Goal: Information Seeking & Learning: Learn about a topic

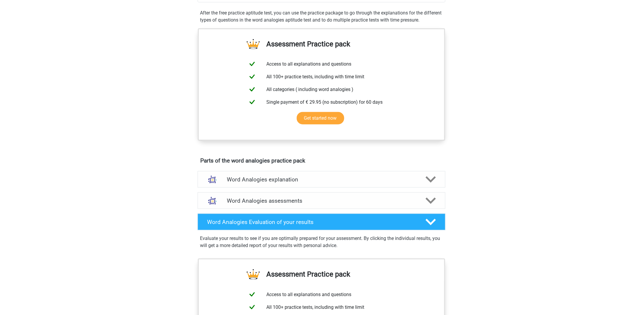
scroll to position [148, 0]
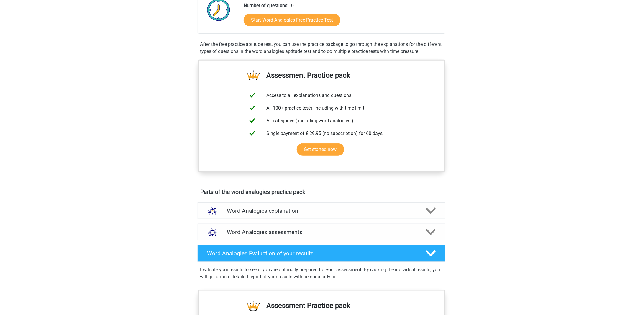
click at [271, 212] on h4 "Word Analogies explanation" at bounding box center [321, 210] width 189 height 7
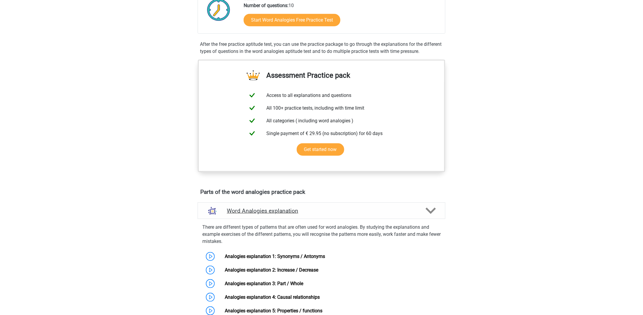
click at [271, 212] on h4 "Word Analogies explanation" at bounding box center [321, 210] width 189 height 7
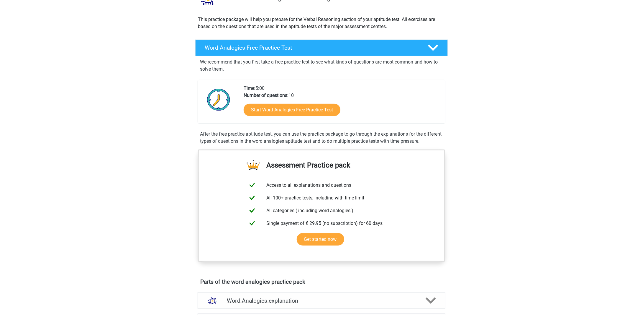
scroll to position [0, 0]
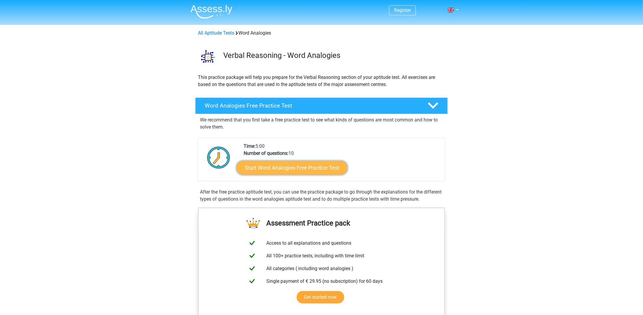
click at [293, 163] on link "Start Word Analogies Free Practice Test" at bounding box center [292, 167] width 111 height 14
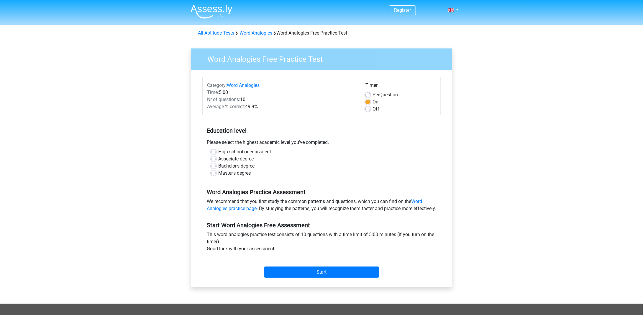
click at [237, 170] on label "Master's degree" at bounding box center [234, 172] width 32 height 7
click at [216, 170] on input "Master's degree" at bounding box center [213, 172] width 5 height 6
radio input "true"
click at [296, 277] on input "Start" at bounding box center [321, 271] width 115 height 11
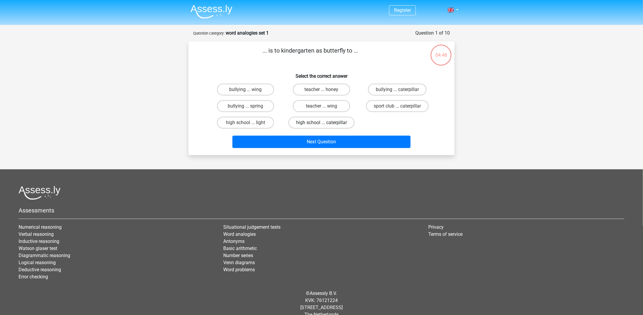
click at [327, 122] on label "high school ... caterpillar" at bounding box center [322, 123] width 66 height 12
click at [325, 122] on input "high school ... caterpillar" at bounding box center [324, 124] width 4 height 4
radio input "true"
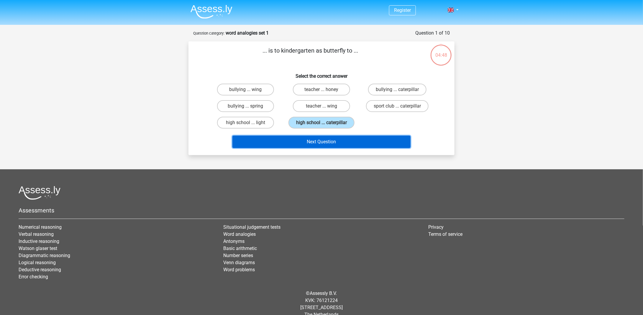
click at [328, 139] on button "Next Question" at bounding box center [321, 141] width 178 height 12
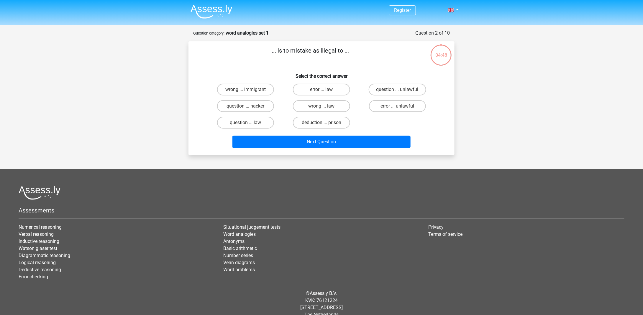
scroll to position [9, 0]
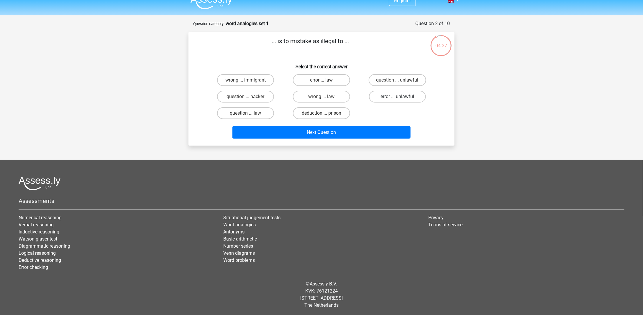
click at [386, 96] on label "error ... unlawful" at bounding box center [397, 97] width 57 height 12
click at [397, 96] on input "error ... unlawful" at bounding box center [399, 98] width 4 height 4
radio input "true"
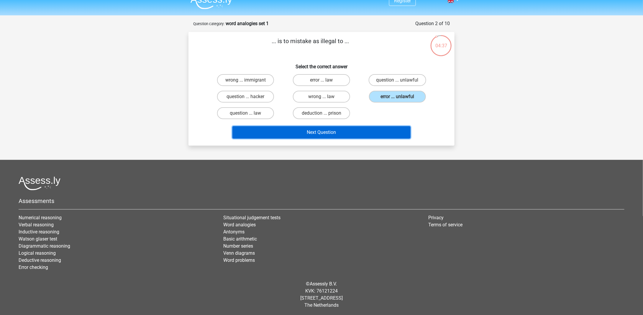
click at [363, 130] on button "Next Question" at bounding box center [321, 132] width 178 height 12
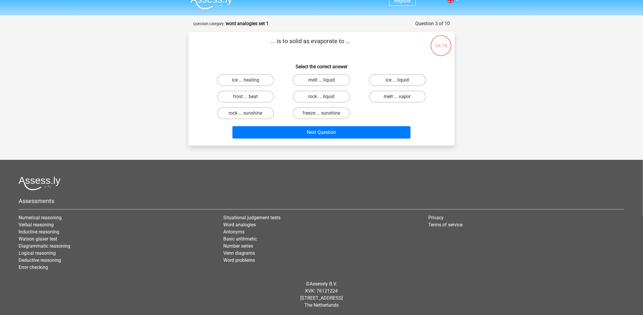
click at [403, 100] on label "melt ... vapor" at bounding box center [397, 97] width 57 height 12
click at [401, 100] on input "melt ... vapor" at bounding box center [399, 98] width 4 height 4
radio input "true"
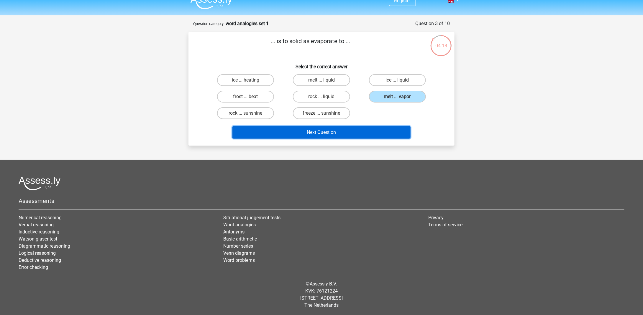
click at [338, 132] on button "Next Question" at bounding box center [321, 132] width 178 height 12
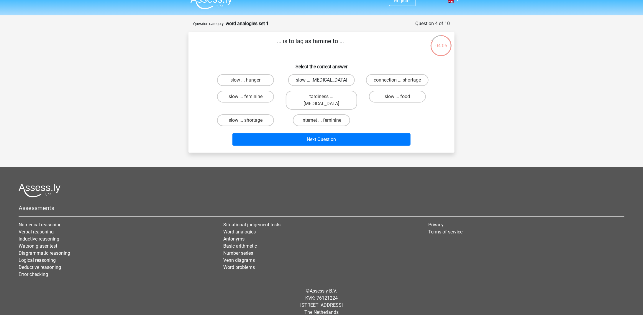
click at [332, 82] on label "slow ... malnutrition" at bounding box center [321, 80] width 67 height 12
click at [325, 82] on input "slow ... malnutrition" at bounding box center [324, 82] width 4 height 4
radio input "true"
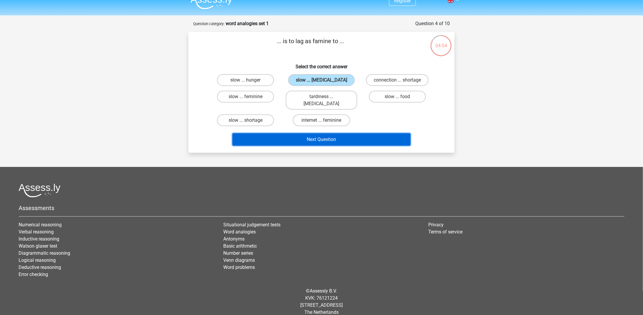
click at [345, 133] on button "Next Question" at bounding box center [321, 139] width 178 height 12
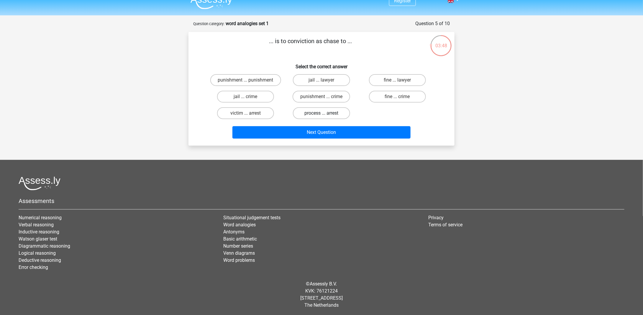
click at [332, 114] on label "process ... arrest" at bounding box center [321, 113] width 57 height 12
click at [325, 114] on input "process ... arrest" at bounding box center [324, 115] width 4 height 4
radio input "true"
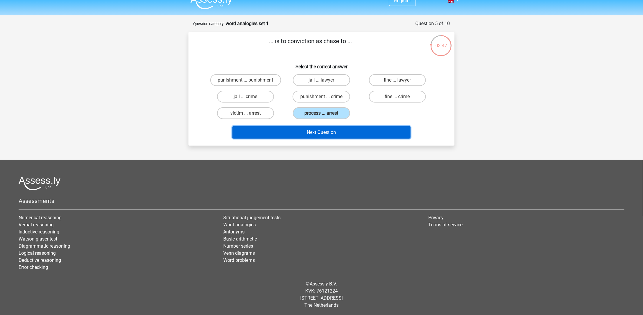
click at [340, 133] on button "Next Question" at bounding box center [321, 132] width 178 height 12
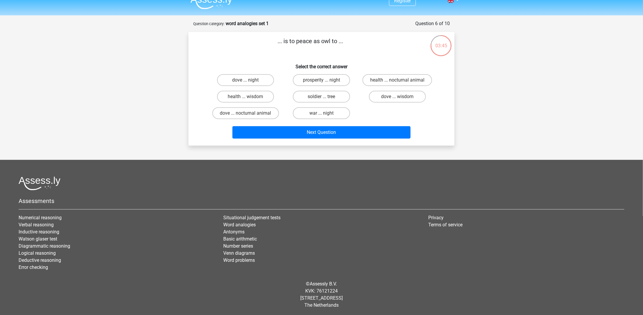
click at [296, 42] on p "... is to peace as owl to ..." at bounding box center [310, 46] width 225 height 18
click at [314, 42] on p "... is to peace as owl to ..." at bounding box center [310, 46] width 225 height 18
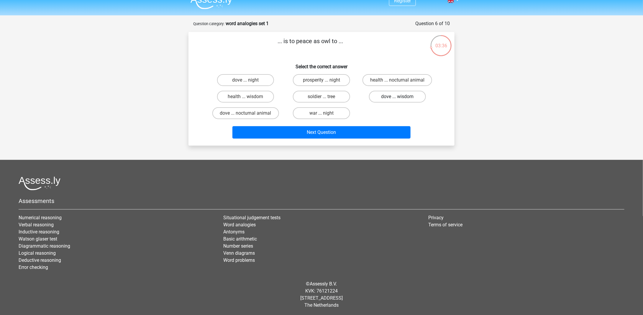
click at [391, 95] on label "dove ... wisdom" at bounding box center [397, 97] width 57 height 12
click at [397, 96] on input "dove ... wisdom" at bounding box center [399, 98] width 4 height 4
radio input "true"
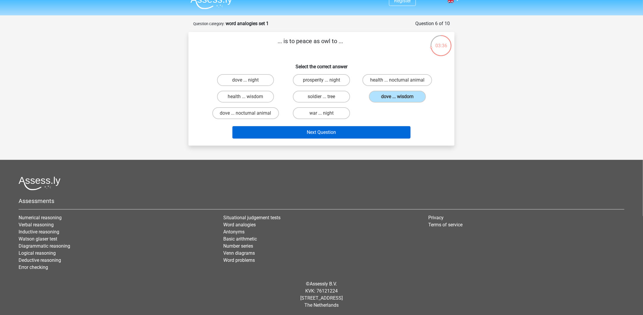
drag, startPoint x: 380, startPoint y: 147, endPoint x: 381, endPoint y: 129, distance: 18.0
click at [380, 146] on div "Register Nederlands English" at bounding box center [321, 153] width 643 height 325
click at [381, 129] on button "Next Question" at bounding box center [321, 132] width 178 height 12
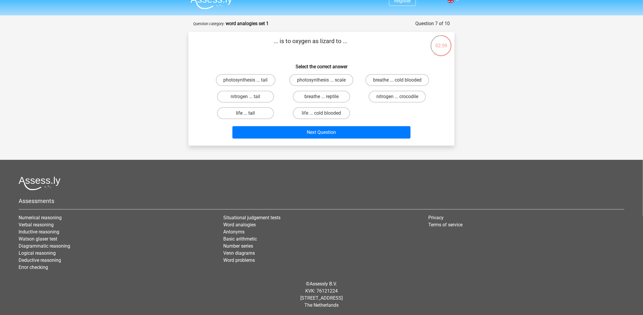
click at [258, 113] on label "life ... tail" at bounding box center [245, 113] width 57 height 12
click at [250, 113] on input "life ... tail" at bounding box center [248, 115] width 4 height 4
radio input "true"
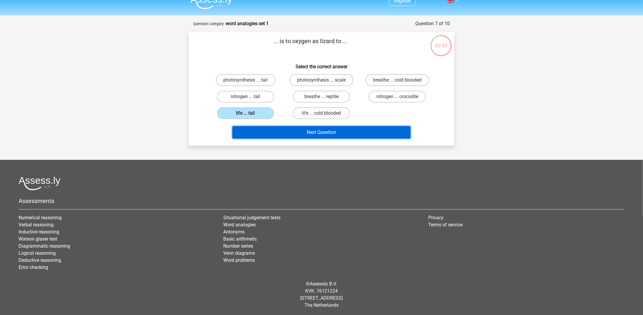
click at [313, 130] on button "Next Question" at bounding box center [321, 132] width 178 height 12
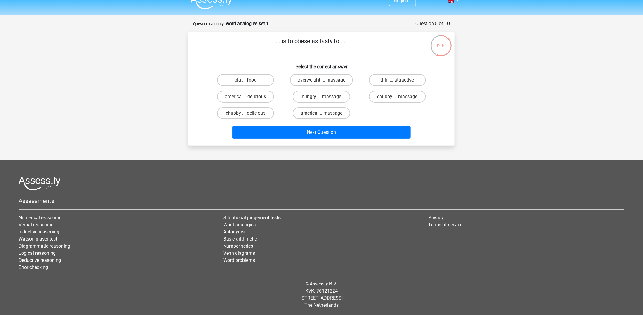
click at [300, 44] on p "... is to obese as tasty to ..." at bounding box center [310, 46] width 225 height 18
click at [299, 44] on p "... is to obese as tasty to ..." at bounding box center [310, 46] width 225 height 18
click at [302, 45] on p "... is to obese as tasty to ..." at bounding box center [310, 46] width 225 height 18
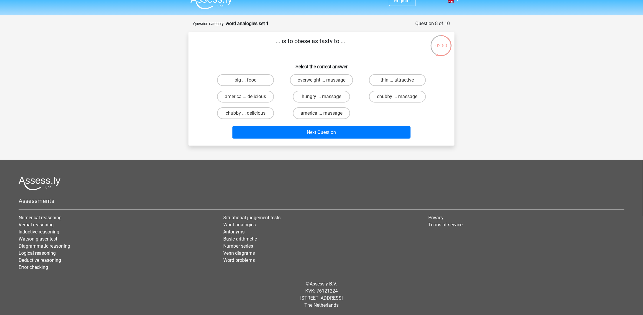
click at [302, 44] on p "... is to obese as tasty to ..." at bounding box center [310, 46] width 225 height 18
click at [271, 111] on label "chubby ... delicious" at bounding box center [245, 113] width 57 height 12
click at [250, 113] on input "chubby ... delicious" at bounding box center [248, 115] width 4 height 4
radio input "true"
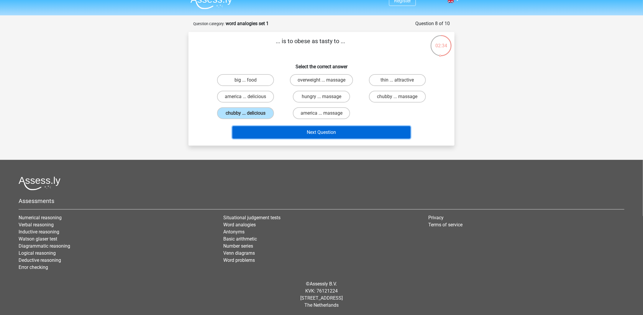
click at [299, 132] on button "Next Question" at bounding box center [321, 132] width 178 height 12
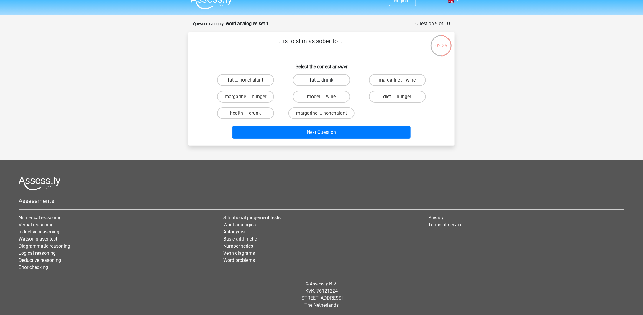
click at [319, 79] on label "fat ... drunk" at bounding box center [321, 80] width 57 height 12
click at [322, 80] on input "fat ... drunk" at bounding box center [324, 82] width 4 height 4
radio input "true"
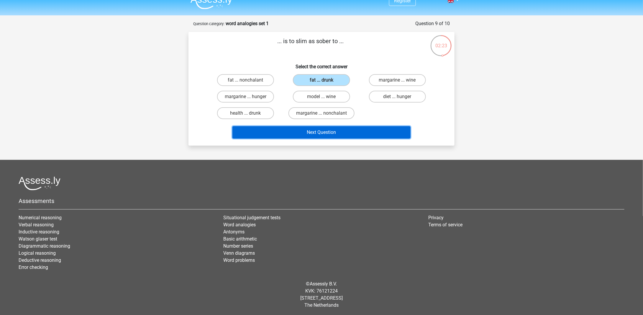
click at [346, 136] on button "Next Question" at bounding box center [321, 132] width 178 height 12
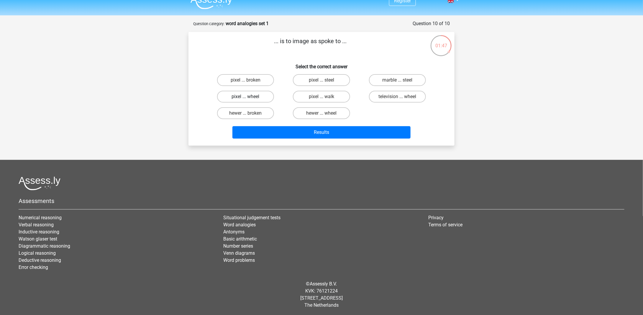
click at [252, 99] on label "pixel ... wheel" at bounding box center [245, 97] width 57 height 12
click at [250, 99] on input "pixel ... wheel" at bounding box center [248, 98] width 4 height 4
radio input "true"
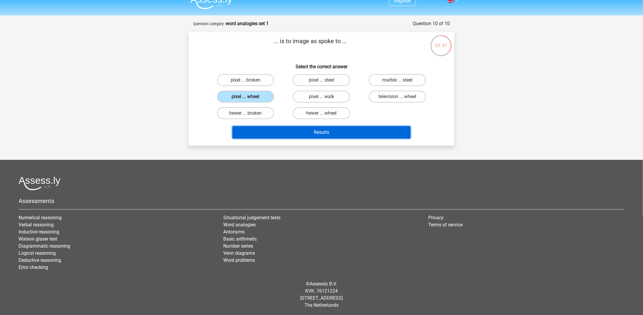
click at [293, 129] on button "Results" at bounding box center [321, 132] width 178 height 12
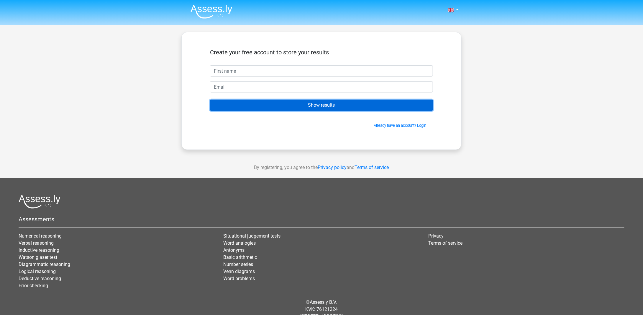
click at [340, 106] on input "Show results" at bounding box center [321, 104] width 223 height 11
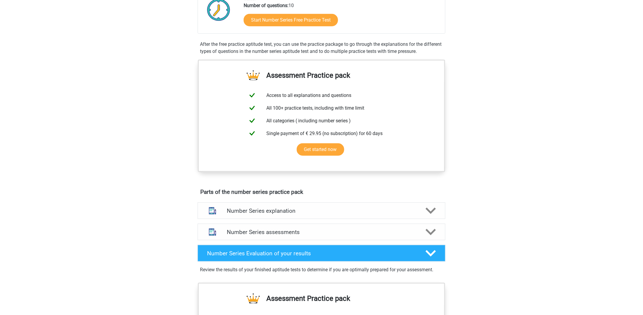
scroll to position [30, 0]
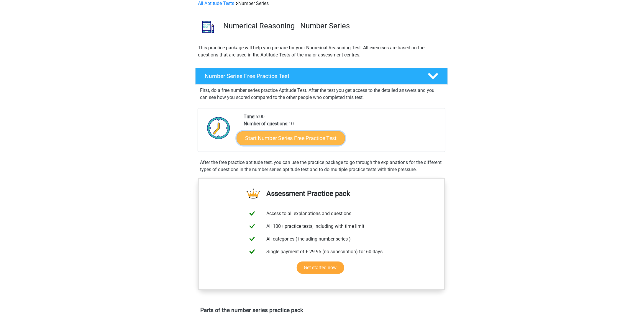
click at [304, 140] on link "Start Number Series Free Practice Test" at bounding box center [291, 138] width 109 height 14
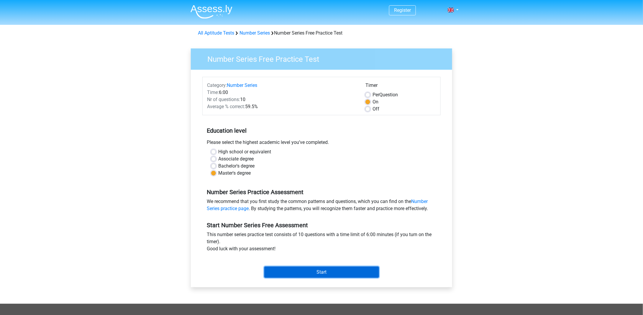
click at [315, 276] on input "Start" at bounding box center [321, 271] width 115 height 11
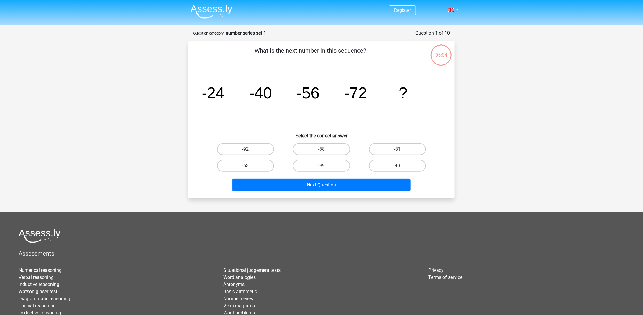
click at [310, 155] on div "-88" at bounding box center [322, 149] width 76 height 17
click at [316, 146] on label "-88" at bounding box center [321, 149] width 57 height 12
click at [322, 149] on input "-88" at bounding box center [324, 151] width 4 height 4
radio input "true"
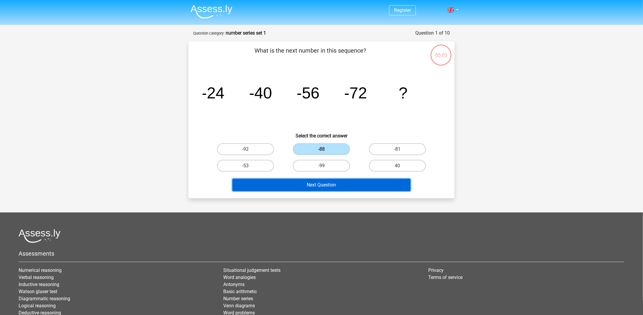
click at [342, 185] on button "Next Question" at bounding box center [321, 184] width 178 height 12
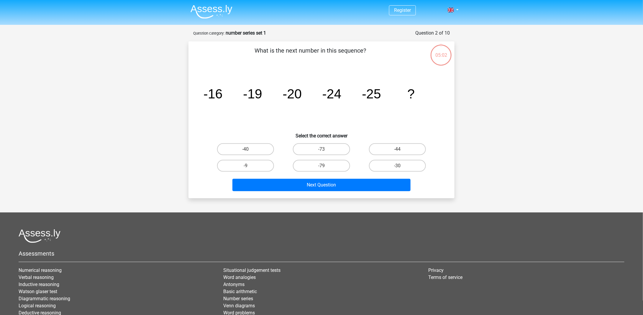
scroll to position [30, 0]
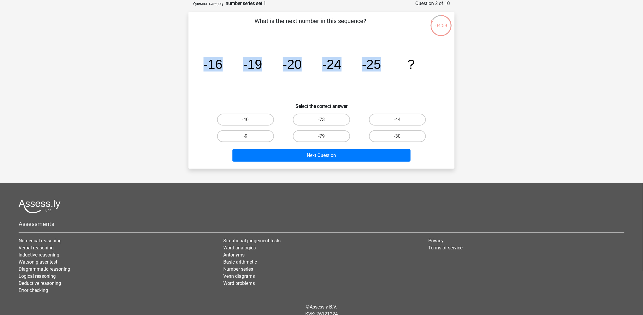
drag, startPoint x: 203, startPoint y: 66, endPoint x: 384, endPoint y: 66, distance: 180.6
click at [384, 66] on icon "image/svg+xml -16 -19 -20 -24 -25 ?" at bounding box center [322, 69] width 238 height 60
copy g "-16 -19 -20 -24 -25"
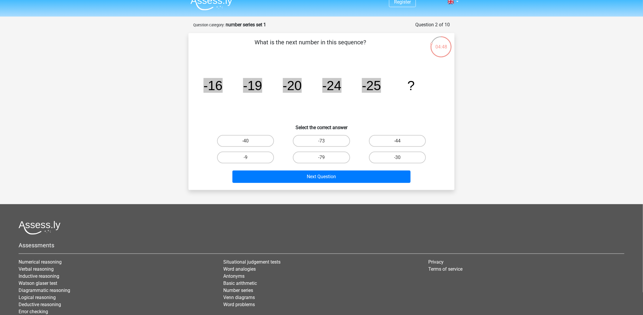
scroll to position [0, 0]
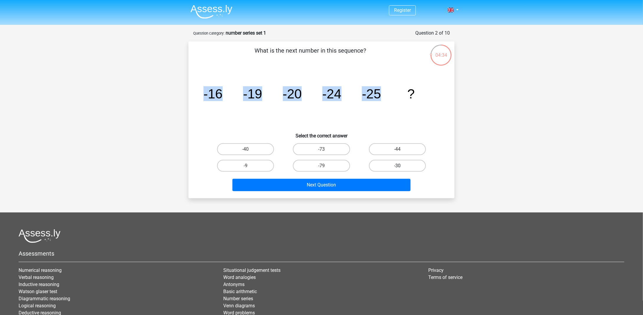
click at [390, 165] on label "-30" at bounding box center [397, 166] width 57 height 12
click at [397, 166] on input "-30" at bounding box center [399, 168] width 4 height 4
radio input "true"
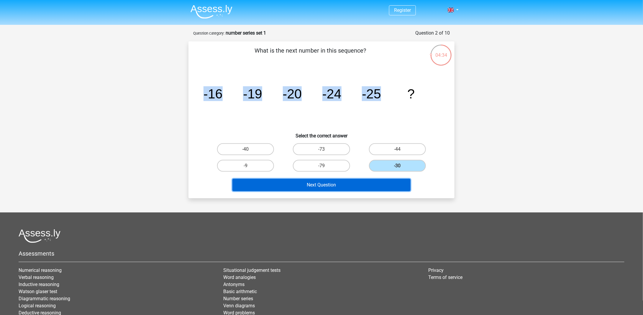
click at [391, 183] on button "Next Question" at bounding box center [321, 184] width 178 height 12
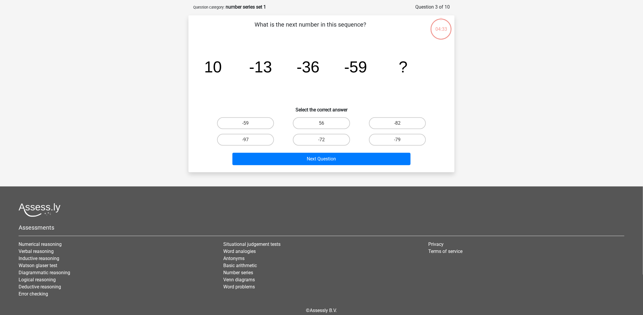
scroll to position [30, 0]
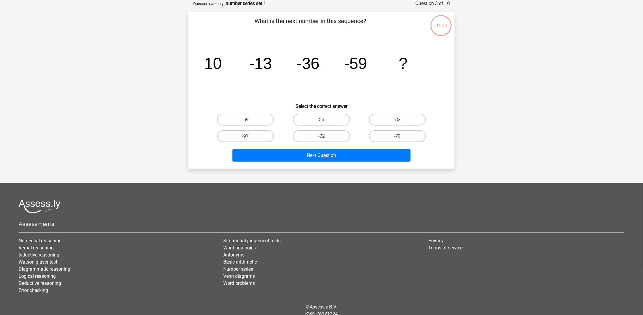
click at [367, 64] on icon "image/svg+xml 10 -13 -36 -59 ?" at bounding box center [322, 69] width 238 height 60
click at [366, 64] on tspan "-59" at bounding box center [355, 63] width 23 height 18
drag, startPoint x: 366, startPoint y: 64, endPoint x: 234, endPoint y: 63, distance: 132.5
click at [246, 63] on icon "image/svg+xml 10 -13 -36 -59 ?" at bounding box center [322, 69] width 238 height 60
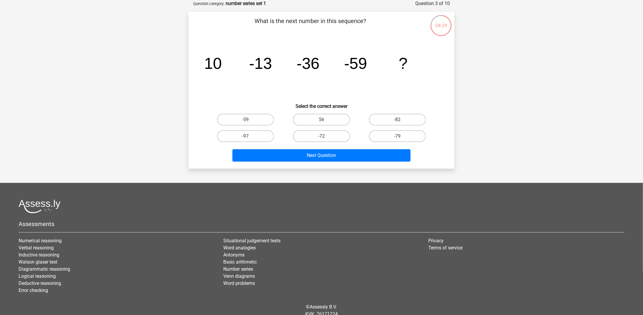
click at [211, 64] on tspan "10" at bounding box center [213, 63] width 18 height 18
drag, startPoint x: 206, startPoint y: 63, endPoint x: 370, endPoint y: 63, distance: 163.7
click at [370, 63] on icon "image/svg+xml 10 -13 -36 -59 ?" at bounding box center [322, 69] width 238 height 60
copy g "10 -13 -36 -59"
click at [381, 115] on label "-82" at bounding box center [397, 120] width 57 height 12
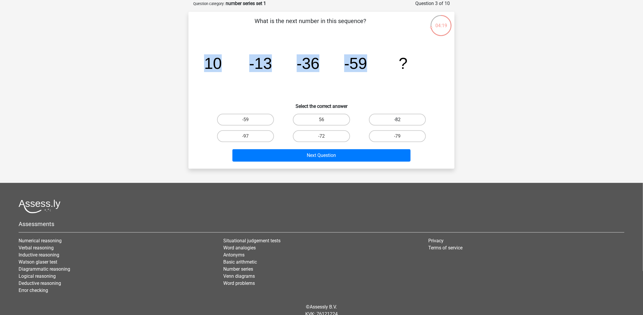
click at [397, 119] on input "-82" at bounding box center [399, 121] width 4 height 4
radio input "true"
click at [374, 89] on icon "image/svg+xml 10 -13 -36 -59 ?" at bounding box center [322, 69] width 238 height 60
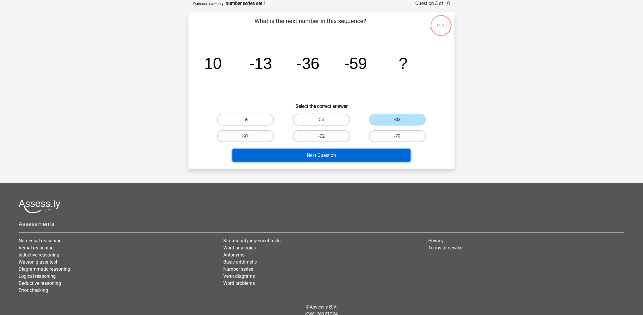
click at [332, 154] on button "Next Question" at bounding box center [321, 155] width 178 height 12
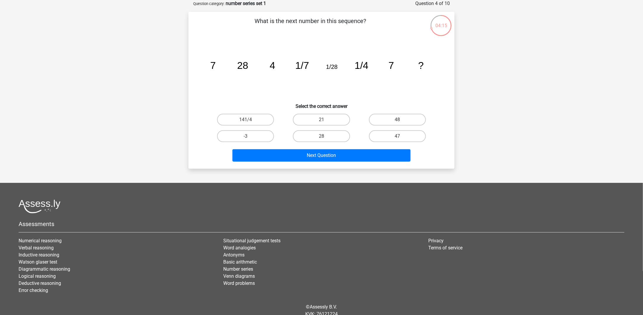
drag, startPoint x: 212, startPoint y: 67, endPoint x: 395, endPoint y: 68, distance: 183.2
click at [395, 68] on icon "image/svg+xml 7 28 4 1/7 1/28 1/4 7 ?" at bounding box center [322, 69] width 238 height 60
copy g "7 28 4 1/7 1/28 1/4 7"
click at [386, 89] on icon "image/svg+xml 7 28 4 1/7 1/28 1/4 7 ?" at bounding box center [322, 69] width 238 height 60
click at [347, 139] on label "28" at bounding box center [321, 136] width 57 height 12
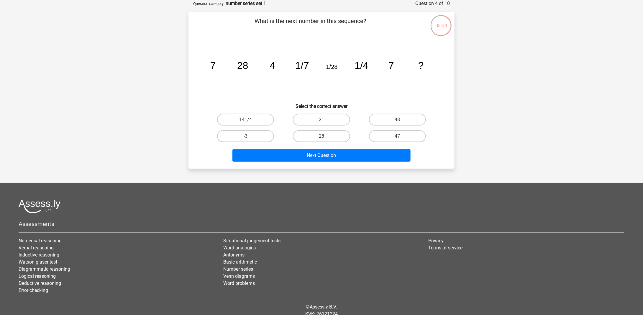
click at [325, 139] on input "28" at bounding box center [324, 138] width 4 height 4
radio input "true"
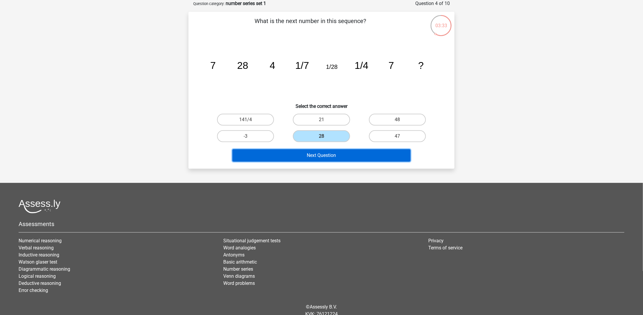
click at [354, 152] on button "Next Question" at bounding box center [321, 155] width 178 height 12
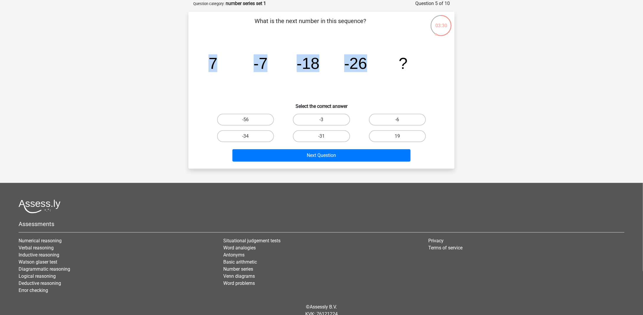
drag, startPoint x: 212, startPoint y: 65, endPoint x: 373, endPoint y: 68, distance: 160.8
click at [373, 68] on icon "image/svg+xml 7 -7 -18 -26 ?" at bounding box center [322, 69] width 238 height 60
copy g "7 -7 -18 -26"
click at [241, 90] on icon "image/svg+xml 7 -7 -18 -26 ?" at bounding box center [322, 69] width 238 height 60
click at [319, 140] on label "-31" at bounding box center [321, 136] width 57 height 12
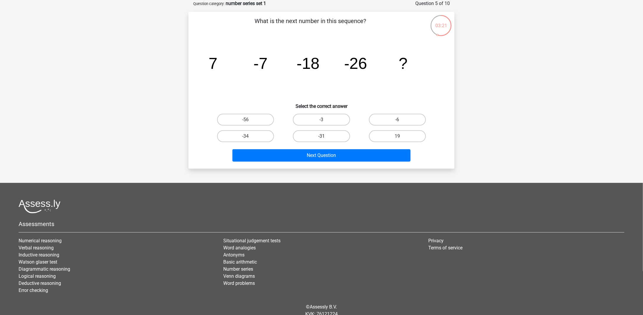
click at [322, 140] on input "-31" at bounding box center [324, 138] width 4 height 4
radio input "true"
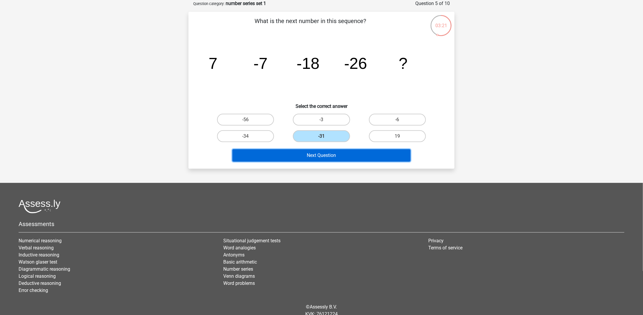
click at [330, 152] on button "Next Question" at bounding box center [321, 155] width 178 height 12
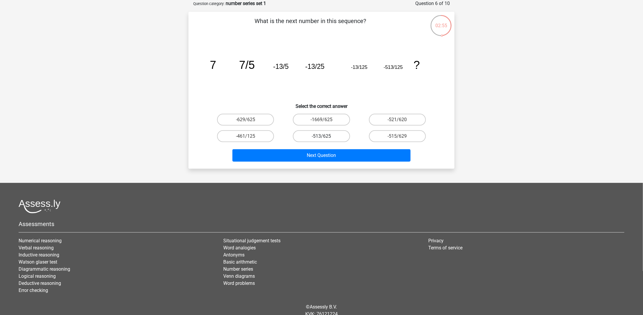
drag, startPoint x: 300, startPoint y: 135, endPoint x: 295, endPoint y: 138, distance: 6.6
click at [300, 134] on label "-513/625" at bounding box center [321, 136] width 57 height 12
click at [322, 136] on input "-513/625" at bounding box center [324, 138] width 4 height 4
radio input "true"
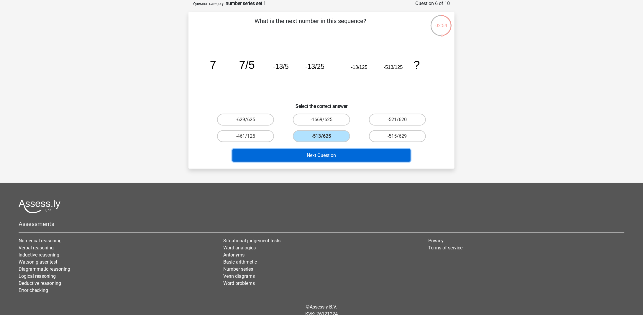
click at [307, 152] on button "Next Question" at bounding box center [321, 155] width 178 height 12
click at [304, 152] on button "Next Question" at bounding box center [321, 155] width 178 height 12
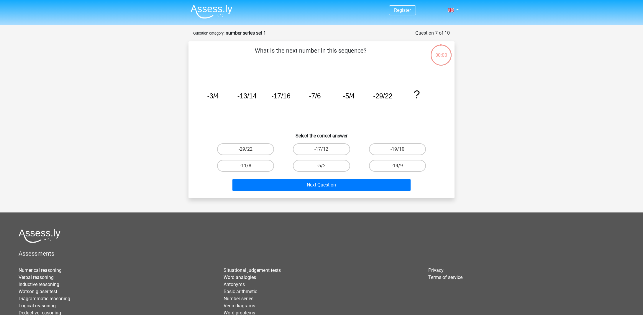
scroll to position [30, 0]
